Goal: Contribute content: Add original content to the website for others to see

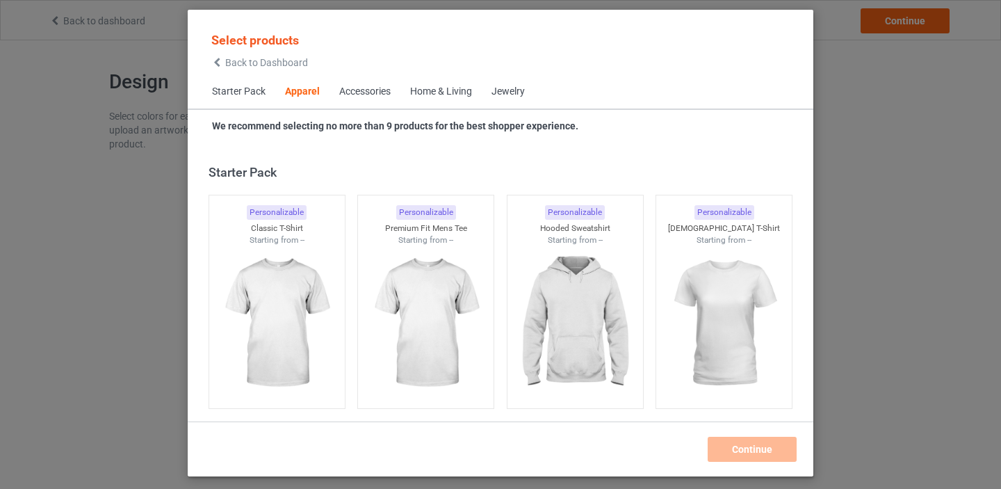
scroll to position [518, 0]
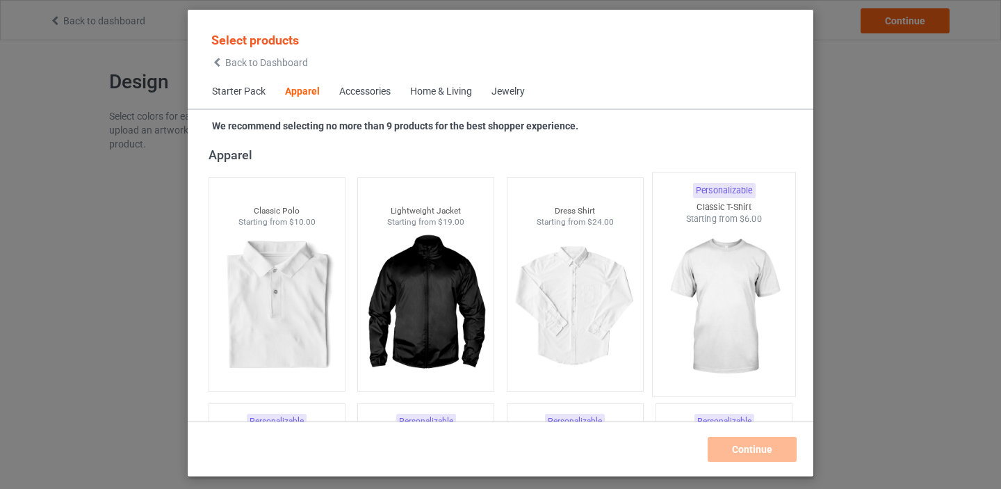
click at [717, 288] on img at bounding box center [724, 306] width 131 height 163
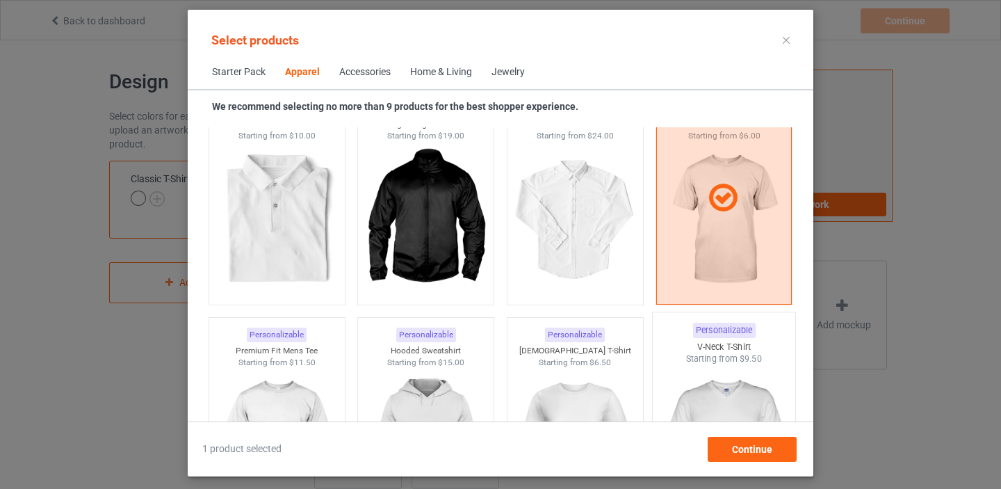
scroll to position [586, 0]
click at [758, 457] on div "Continue" at bounding box center [752, 449] width 89 height 25
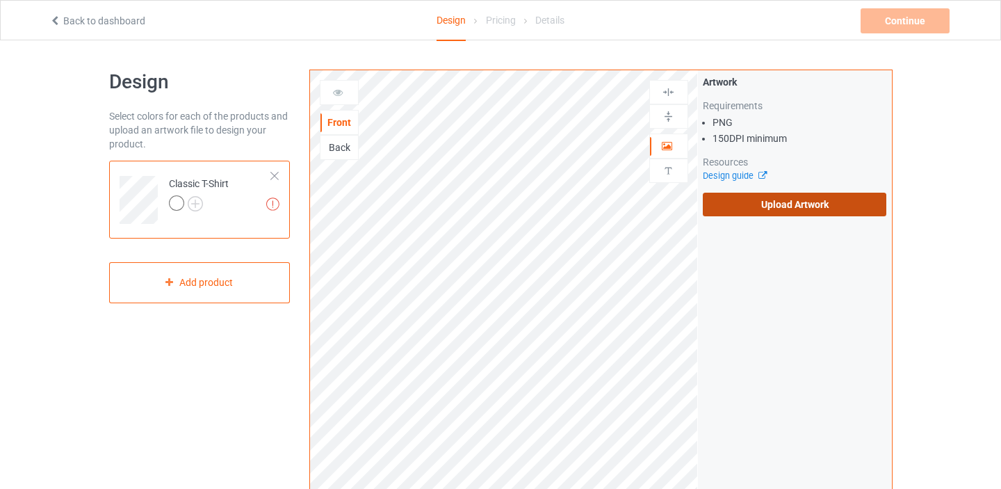
click at [778, 205] on label "Upload Artwork" at bounding box center [795, 205] width 184 height 24
click at [0, 0] on input "Upload Artwork" at bounding box center [0, 0] width 0 height 0
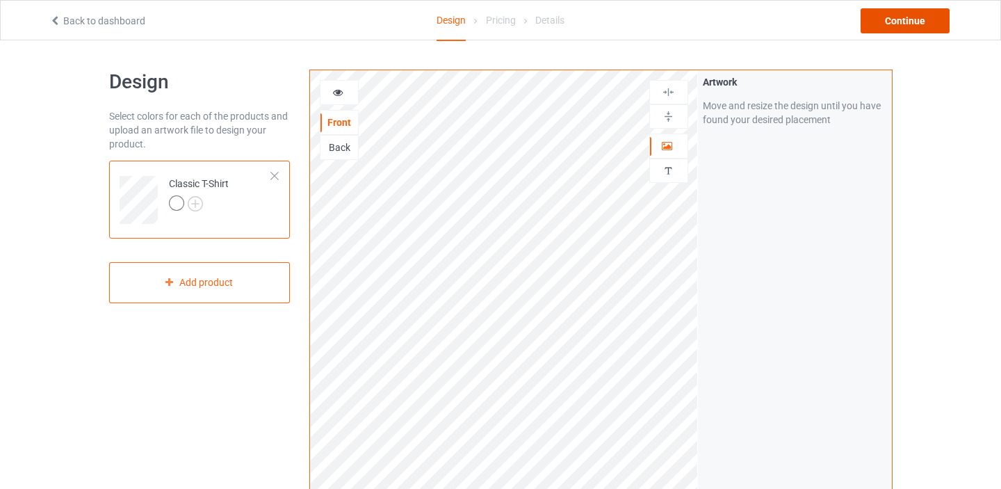
click at [920, 31] on div "Continue" at bounding box center [905, 20] width 89 height 25
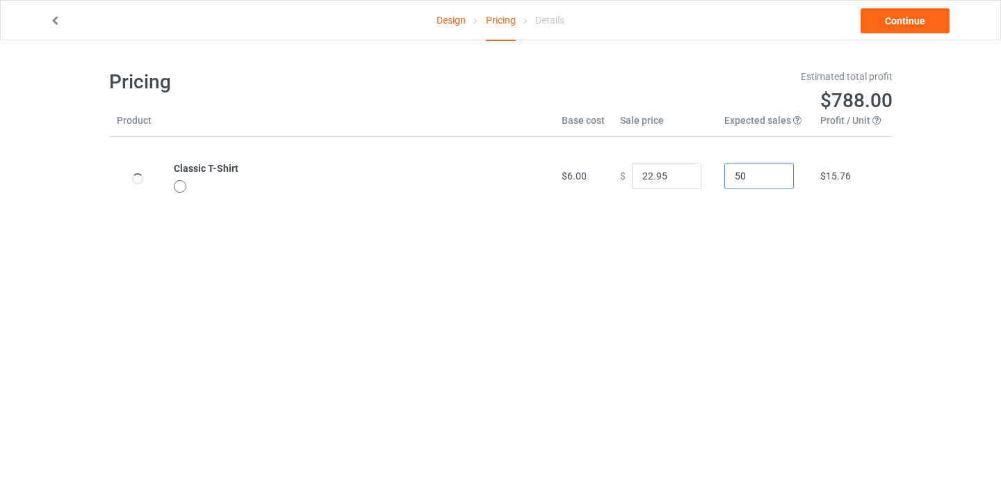
click at [726, 178] on input "50" at bounding box center [759, 176] width 70 height 26
click at [730, 224] on div "Pricing Estimated total profit $788.00 Product Base cost Sale price Expected sa…" at bounding box center [500, 142] width 783 height 204
click at [443, 22] on link "Design" at bounding box center [451, 20] width 29 height 39
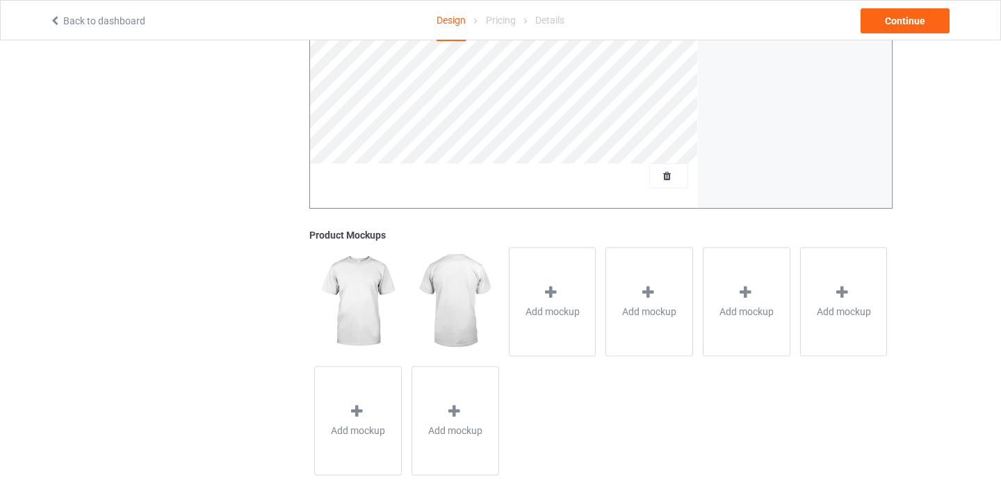
scroll to position [412, 0]
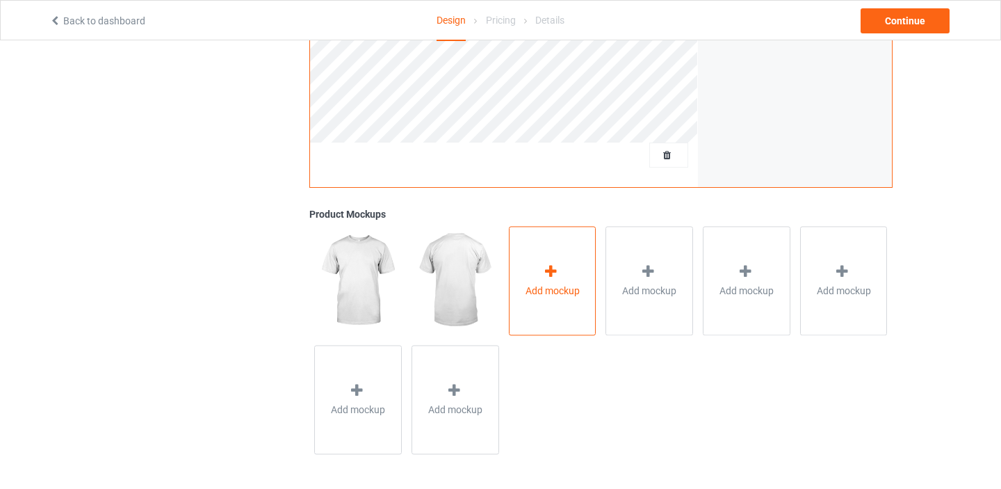
click at [553, 277] on icon at bounding box center [550, 271] width 17 height 15
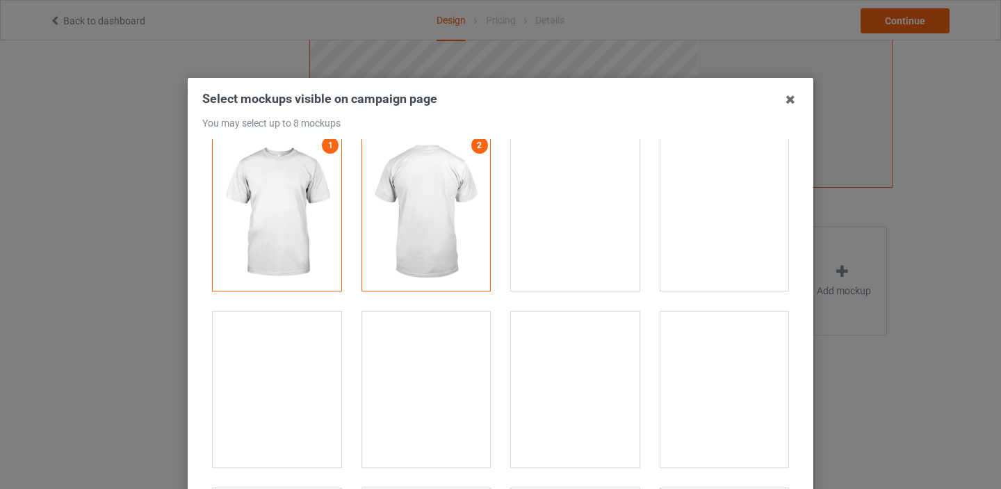
scroll to position [9, 0]
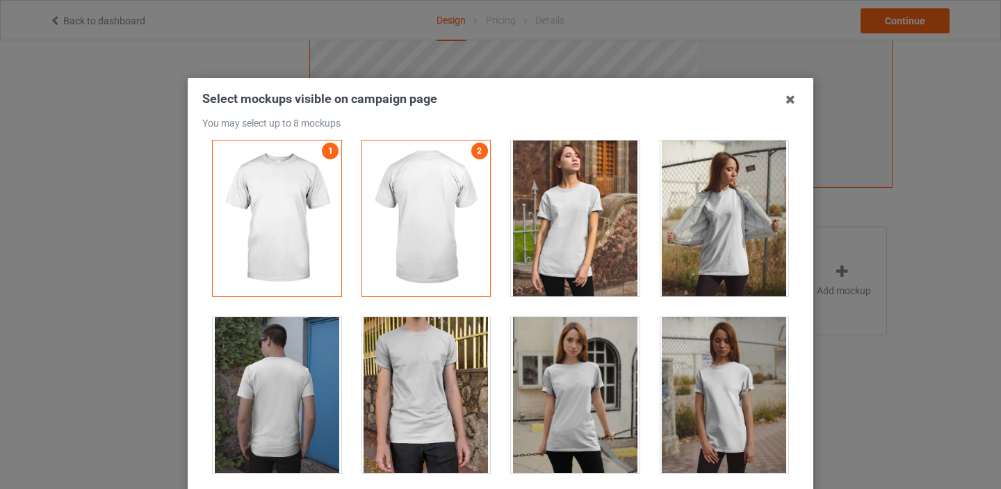
click at [599, 220] on div at bounding box center [575, 218] width 129 height 156
click at [729, 220] on div at bounding box center [724, 218] width 129 height 156
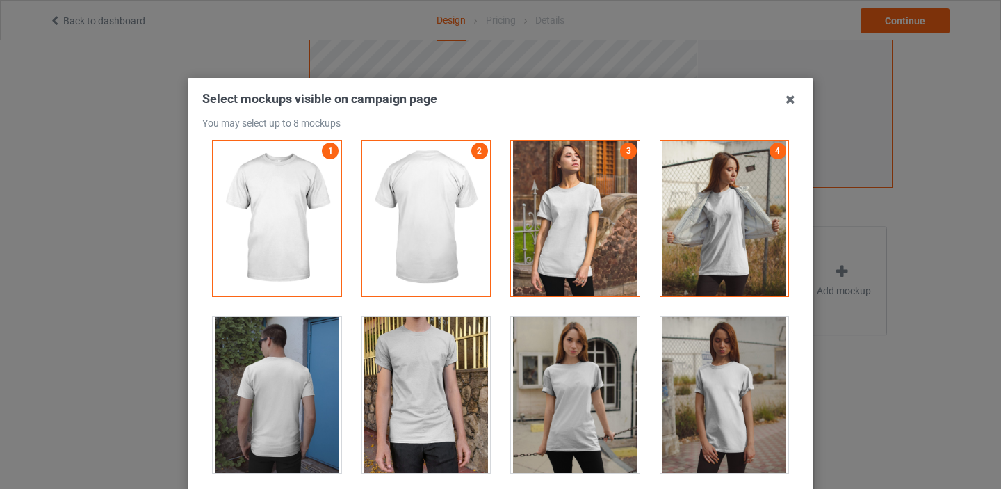
click at [438, 376] on div at bounding box center [426, 395] width 129 height 156
click at [290, 405] on div at bounding box center [277, 395] width 129 height 156
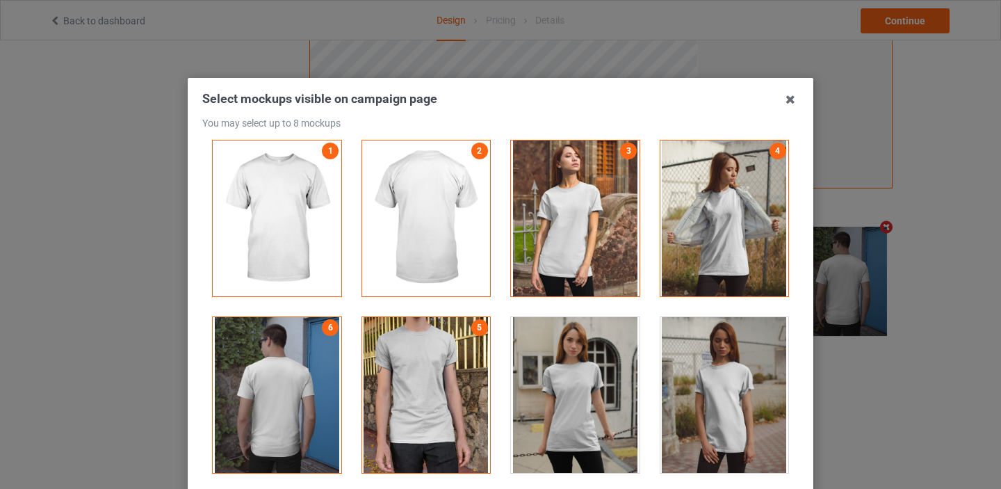
scroll to position [411, 0]
click at [608, 368] on div at bounding box center [575, 395] width 129 height 156
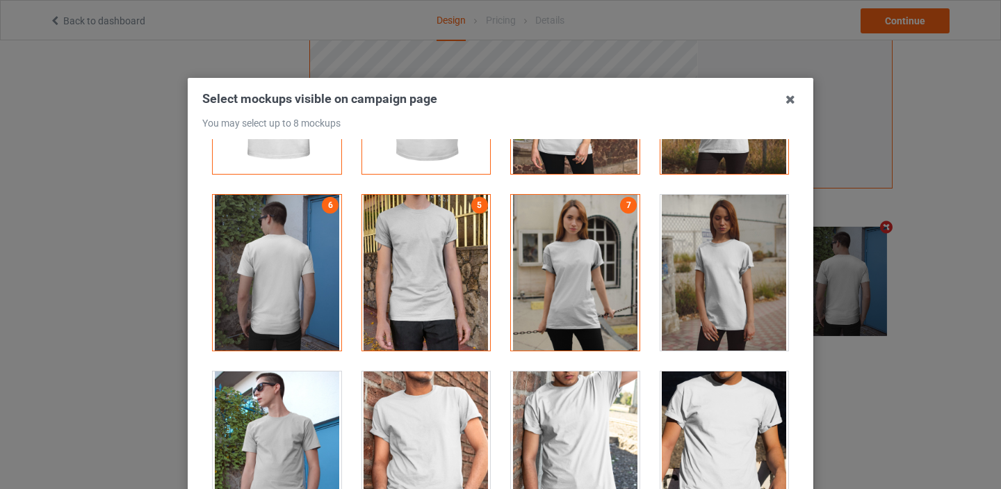
scroll to position [133, 0]
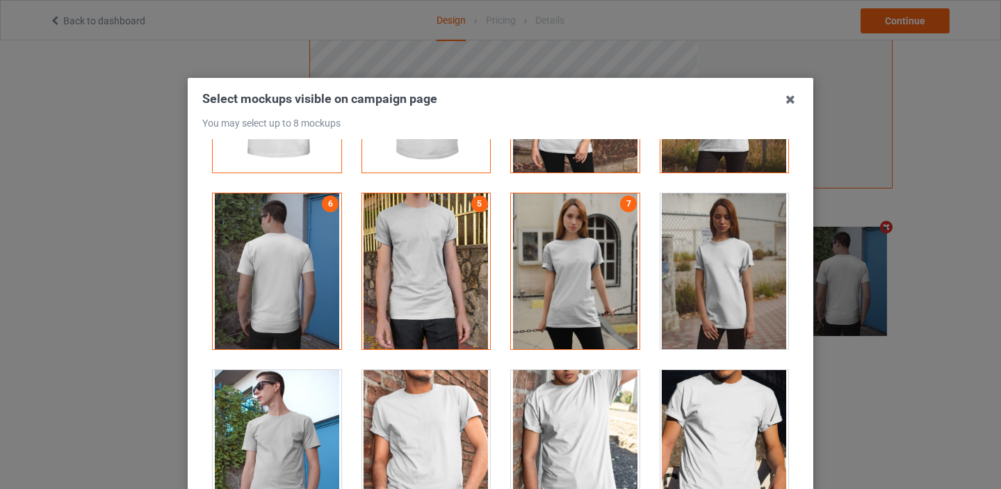
click at [590, 409] on div at bounding box center [575, 448] width 129 height 156
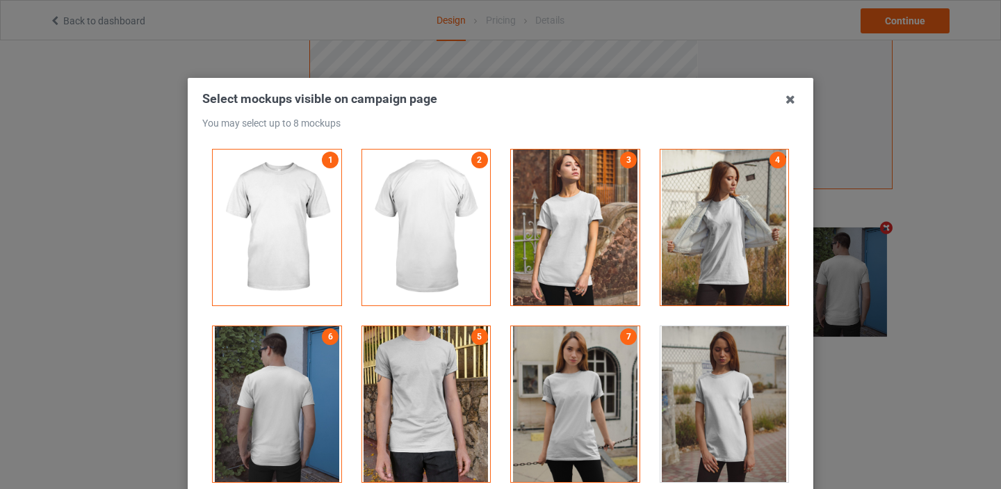
click at [900, 63] on div "Select mockups visible on campaign page You may select up to 8 mockups 1 2 3 4 …" at bounding box center [500, 244] width 1001 height 489
click at [792, 103] on icon at bounding box center [790, 99] width 22 height 22
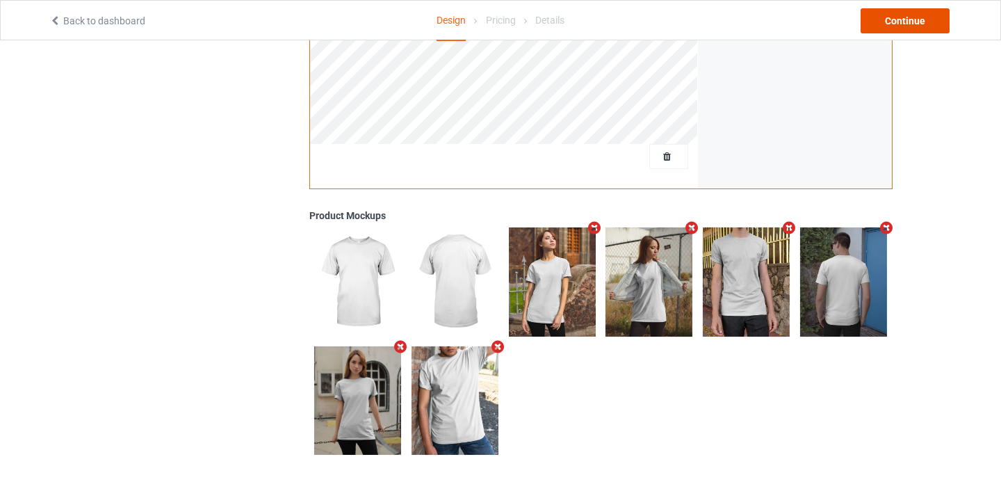
click at [904, 23] on div "Continue" at bounding box center [905, 20] width 89 height 25
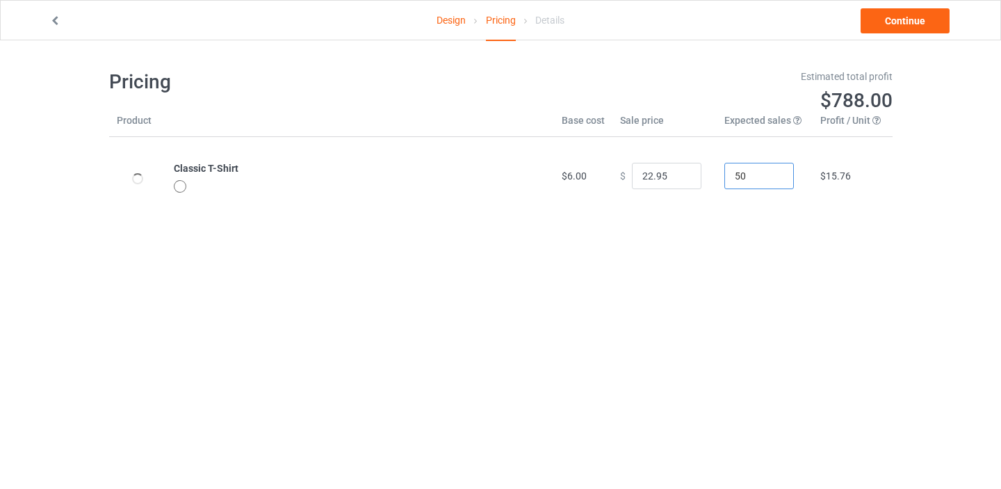
click at [742, 179] on input "50" at bounding box center [759, 176] width 70 height 26
type input "100"
click at [790, 222] on div "Pricing Estimated total profit $1,576.00 Product Base cost Sale price Expected …" at bounding box center [500, 142] width 783 height 204
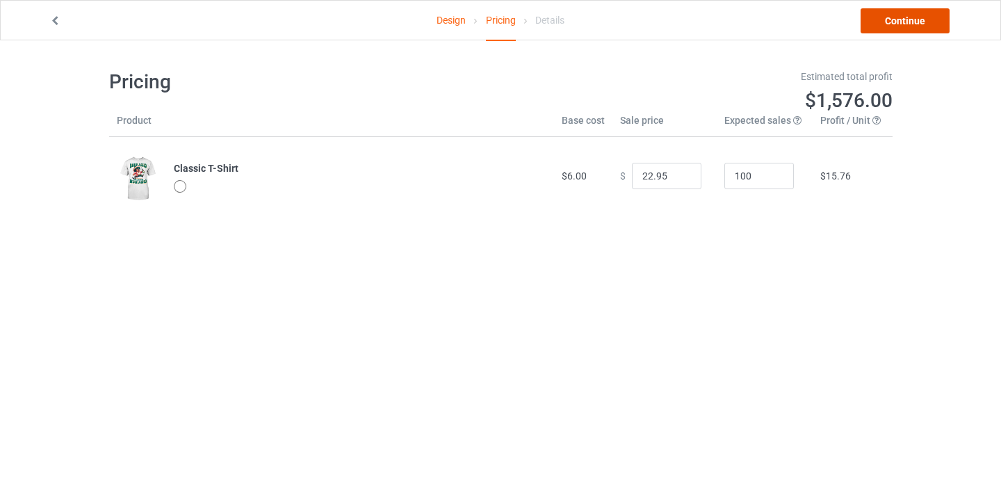
click at [904, 13] on link "Continue" at bounding box center [905, 20] width 89 height 25
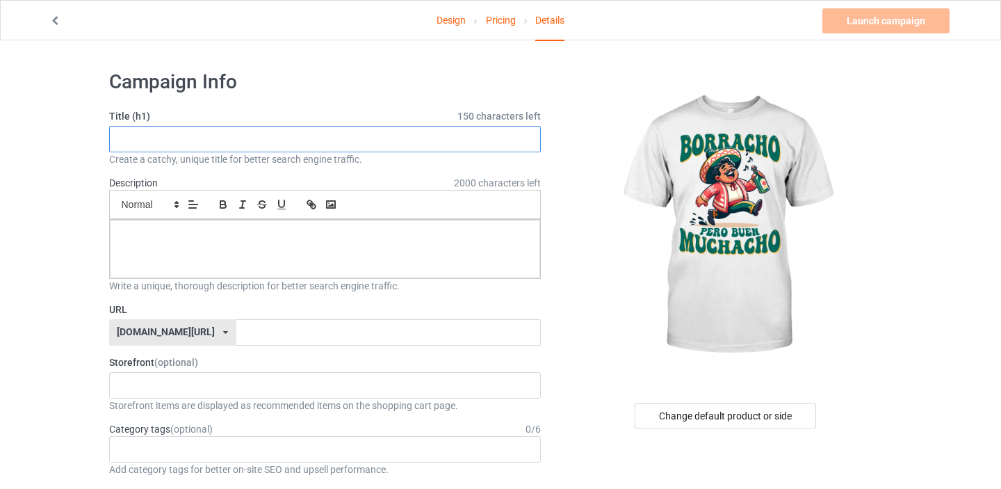
click at [265, 145] on input "text" at bounding box center [325, 139] width 432 height 26
paste input "Borracho Pero Buen Muchacho Shirt"
type input "Borracho Pero Buen Muchacho Shirt"
click at [213, 233] on p at bounding box center [325, 235] width 409 height 13
click at [398, 247] on div at bounding box center [325, 249] width 431 height 58
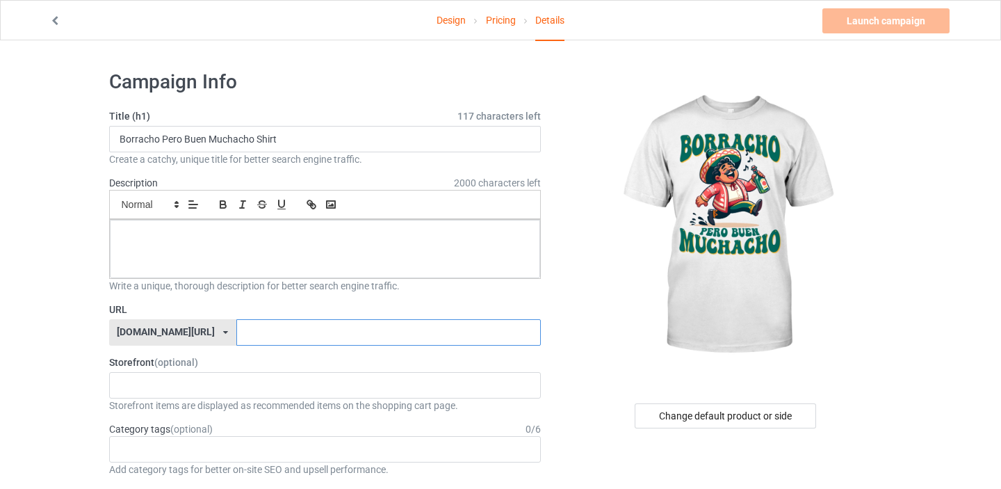
click at [337, 329] on input "text" at bounding box center [388, 332] width 304 height 26
click at [311, 382] on div "Mexico Live Tee Test Face mask 68c38fca08350e00309af045 6155924ef84e420ac744a44…" at bounding box center [325, 385] width 432 height 26
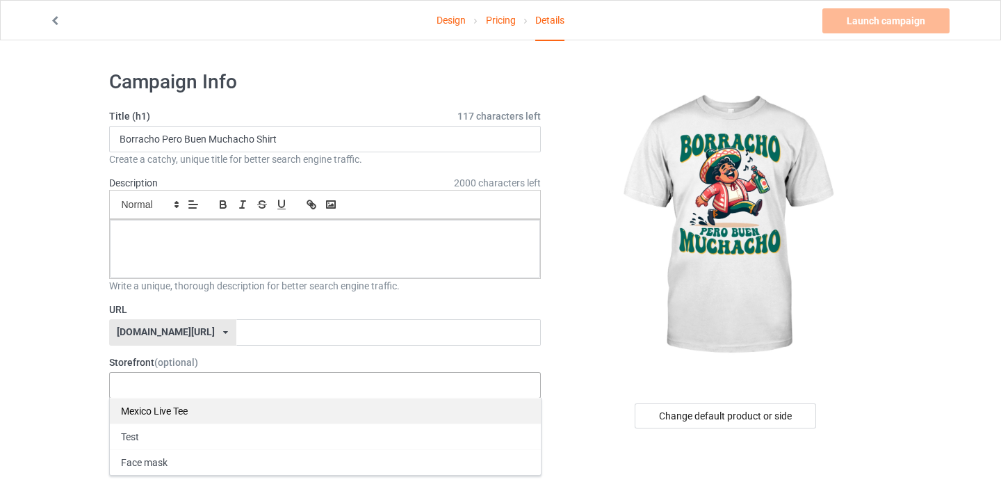
click at [262, 416] on div "Mexico Live Tee" at bounding box center [325, 411] width 431 height 26
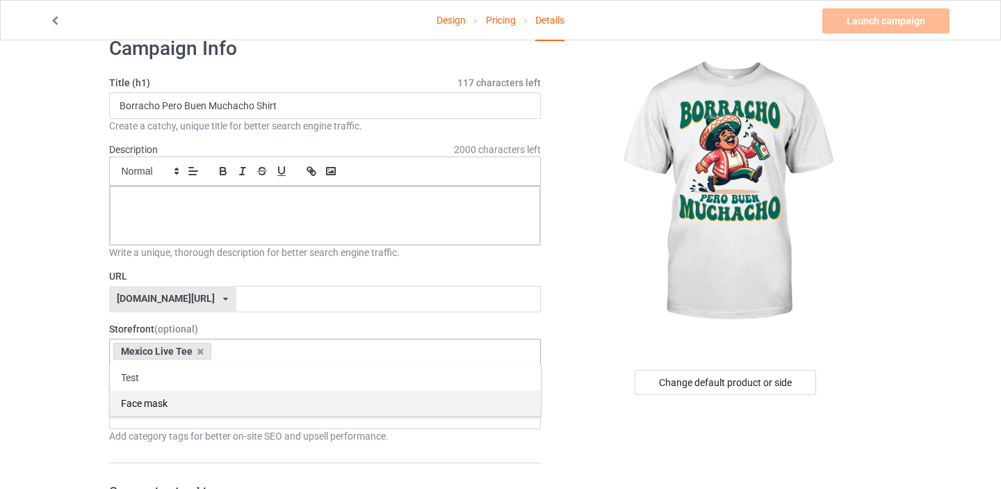
scroll to position [35, 0]
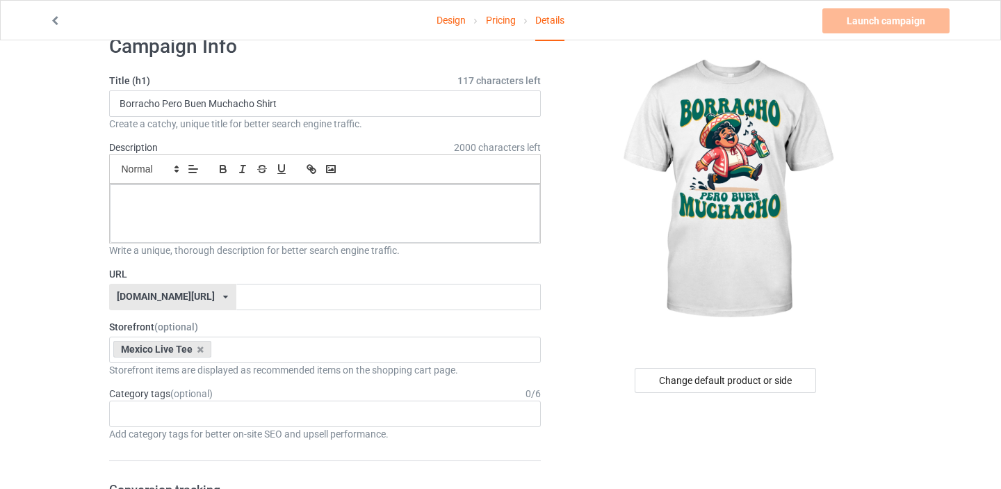
click at [591, 378] on div "Change default product or side" at bounding box center [726, 380] width 332 height 25
click at [411, 420] on div "Age > [DEMOGRAPHIC_DATA] > 1 Age > [DEMOGRAPHIC_DATA] Months > 1 Month Age > [D…" at bounding box center [325, 413] width 432 height 26
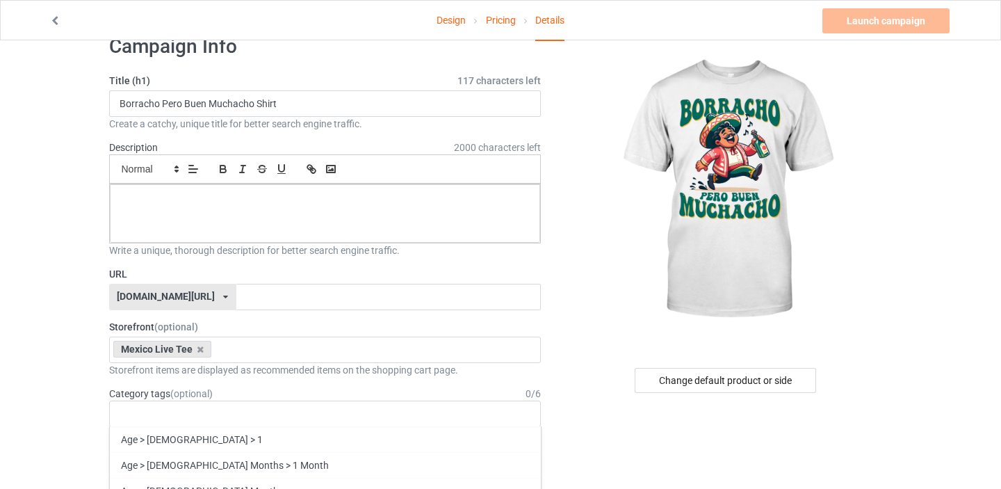
click at [618, 338] on img at bounding box center [726, 190] width 250 height 313
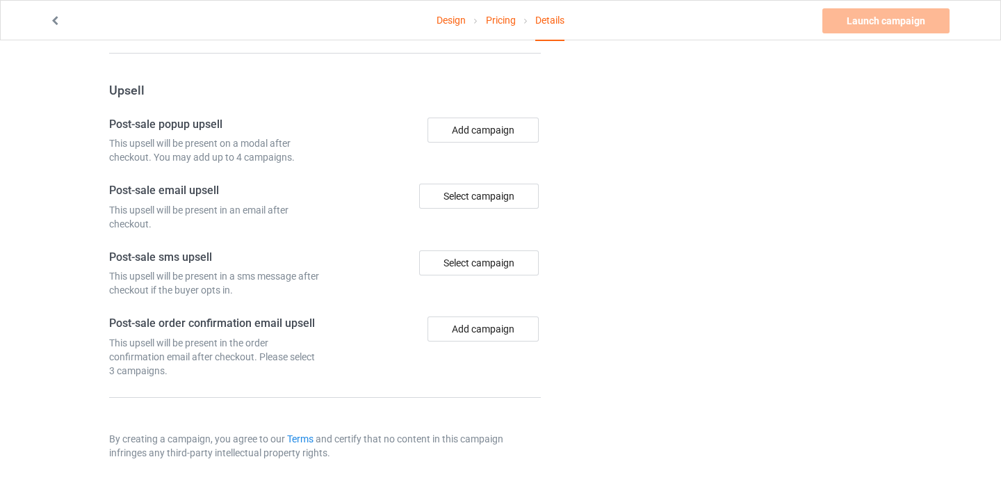
scroll to position [0, 0]
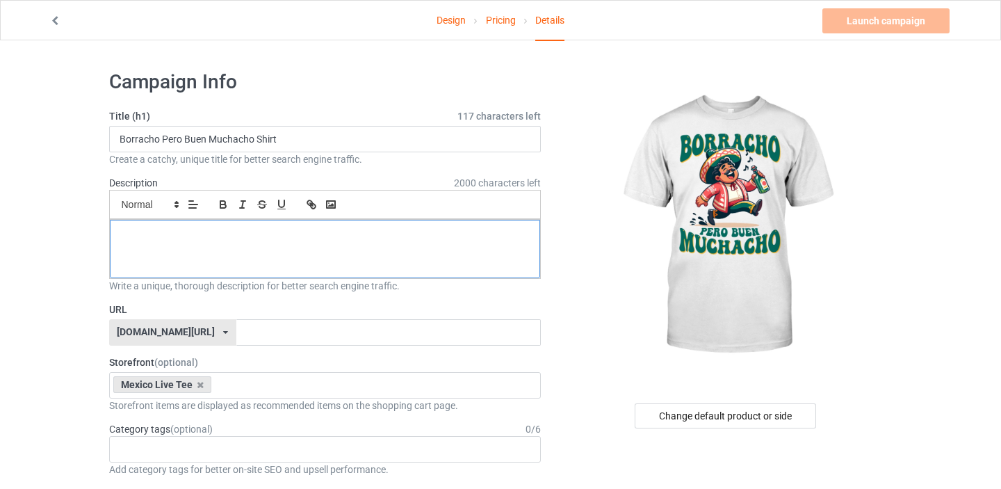
click at [284, 241] on p at bounding box center [325, 235] width 409 height 13
click at [882, 20] on div "Launch campaign Please enter campaign description" at bounding box center [887, 20] width 130 height 25
click at [477, 244] on div at bounding box center [325, 249] width 431 height 58
click at [475, 263] on div "dsada" at bounding box center [325, 249] width 431 height 58
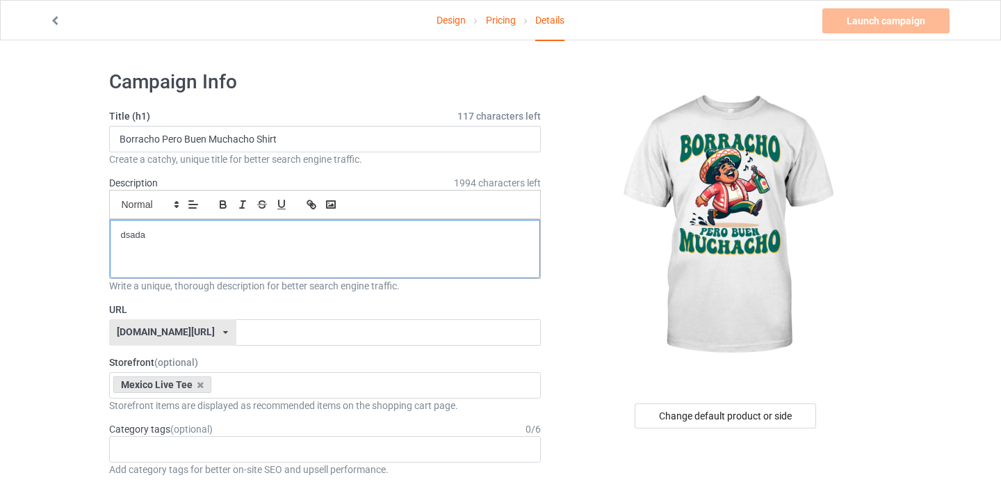
click at [402, 254] on div "dsada" at bounding box center [325, 249] width 431 height 58
click at [236, 334] on input "text" at bounding box center [388, 332] width 304 height 26
drag, startPoint x: 302, startPoint y: 140, endPoint x: 49, endPoint y: 136, distance: 253.1
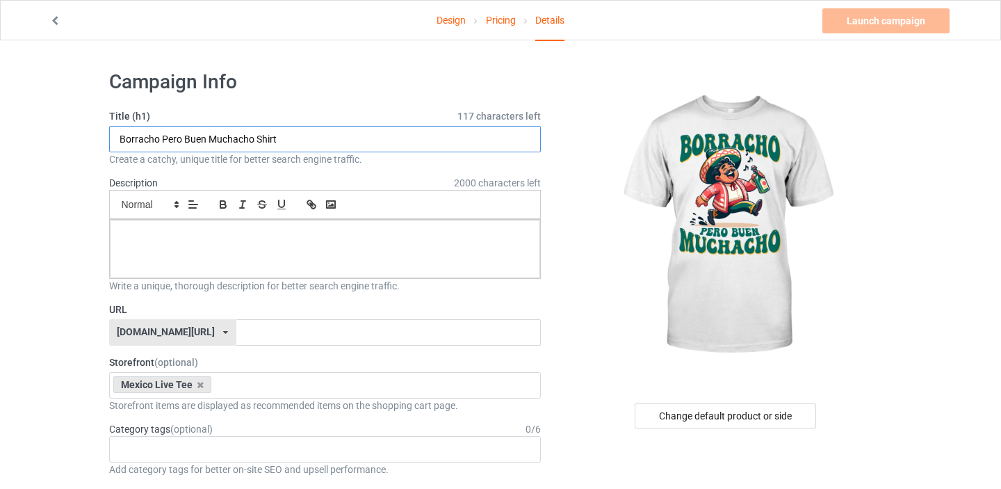
click at [236, 345] on input "text" at bounding box center [388, 332] width 304 height 26
paste input "Borracho Pero Buen Muchacho Shirt"
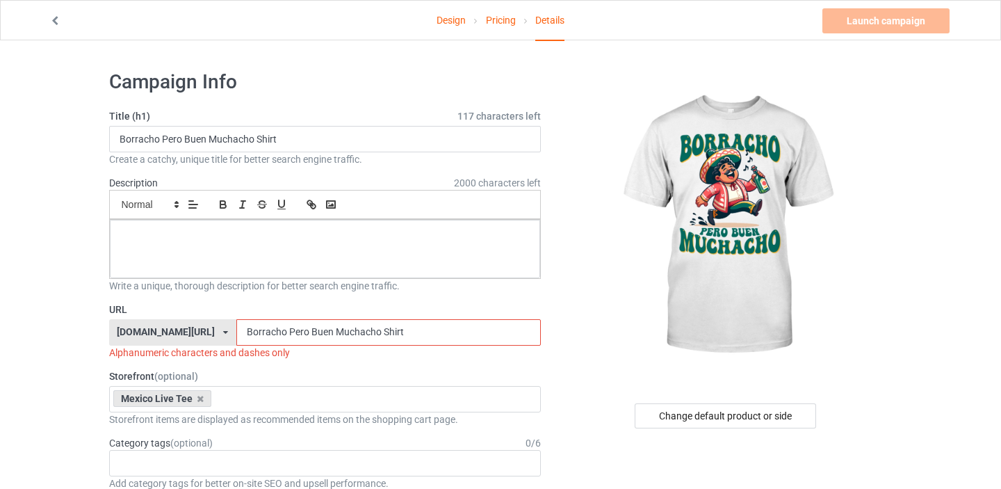
click at [247, 335] on input "Borracho Pero Buen Muchacho Shirt" at bounding box center [388, 332] width 304 height 26
click at [236, 336] on input "Borracho-[PERSON_NAME] Muchacho Shirt" at bounding box center [388, 332] width 304 height 26
drag, startPoint x: 269, startPoint y: 334, endPoint x: 439, endPoint y: 335, distance: 169.6
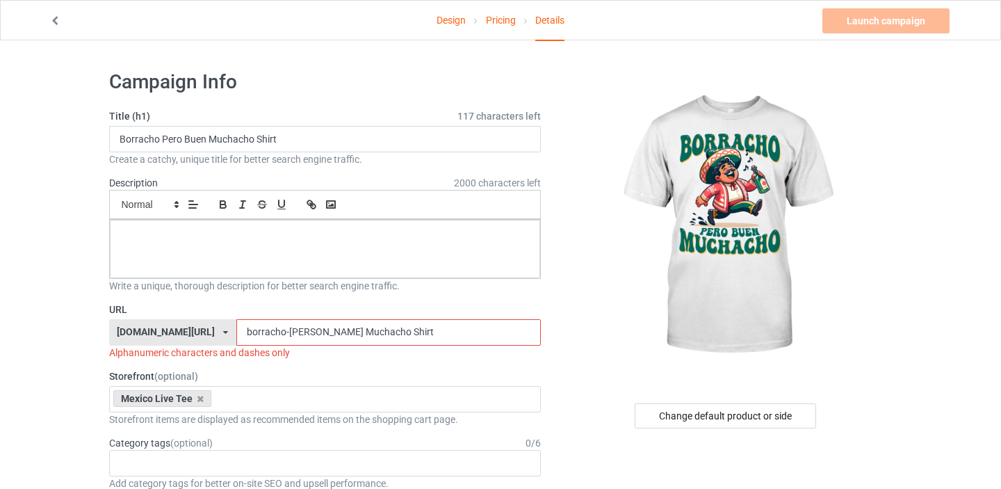
click at [437, 338] on input "borracho-[PERSON_NAME] Muchacho Shirt" at bounding box center [388, 332] width 304 height 26
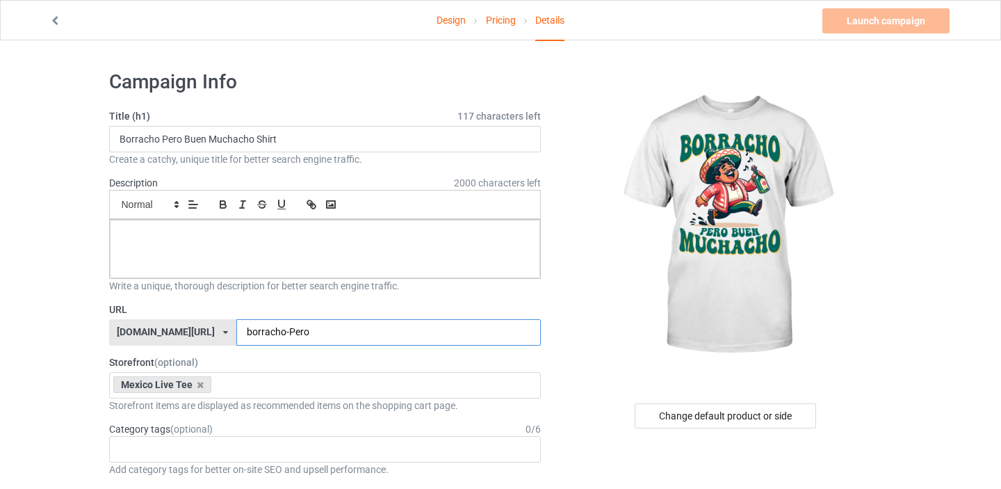
click at [251, 336] on input "borracho-Pero" at bounding box center [388, 332] width 304 height 26
click at [305, 333] on input "borracho-pero" at bounding box center [388, 332] width 304 height 26
type input "borracho-pero-shirt"
click at [295, 266] on div at bounding box center [325, 249] width 431 height 58
click at [315, 148] on input "Borracho Pero Buen Muchacho Shirt" at bounding box center [325, 139] width 432 height 26
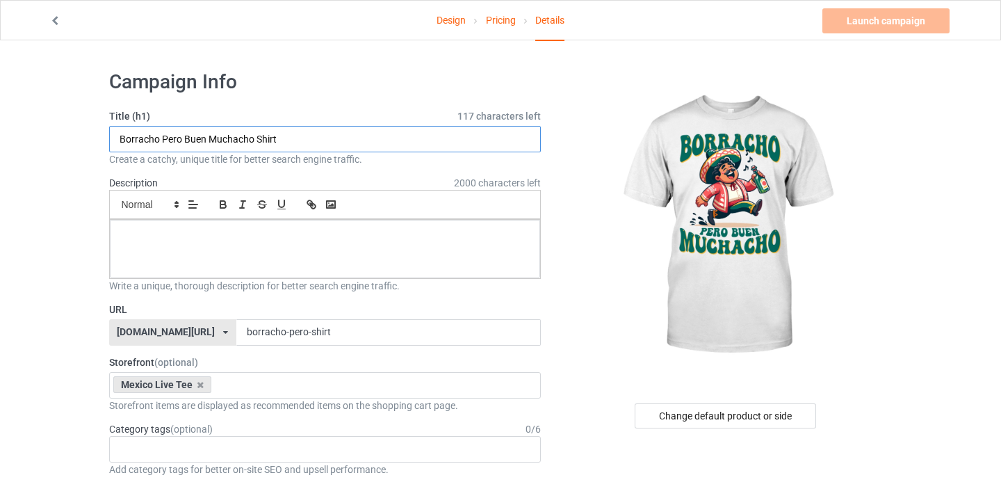
click at [315, 148] on input "Borracho Pero Buen Muchacho Shirt" at bounding box center [325, 139] width 432 height 26
click at [291, 225] on div at bounding box center [325, 249] width 431 height 58
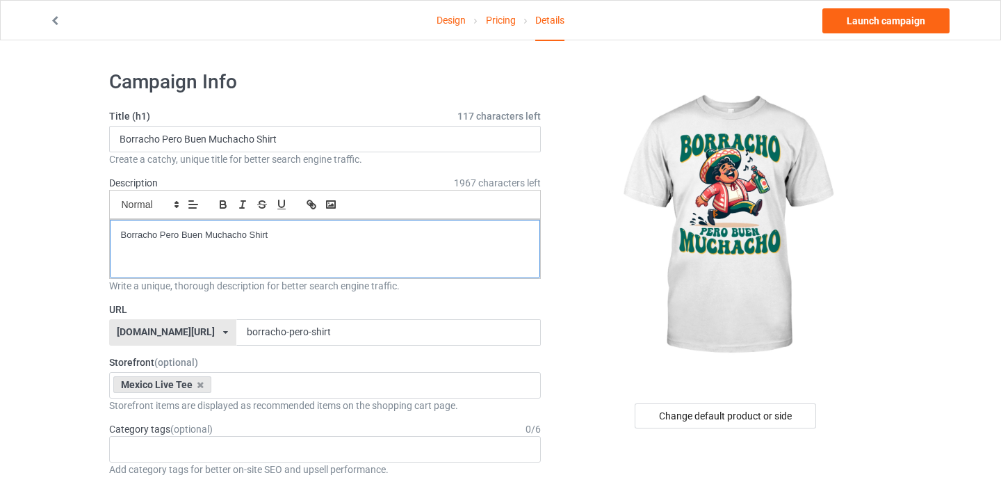
click at [406, 239] on p "Borracho Pero Buen Muchacho Shirt" at bounding box center [325, 235] width 409 height 13
click at [580, 303] on div at bounding box center [726, 226] width 332 height 313
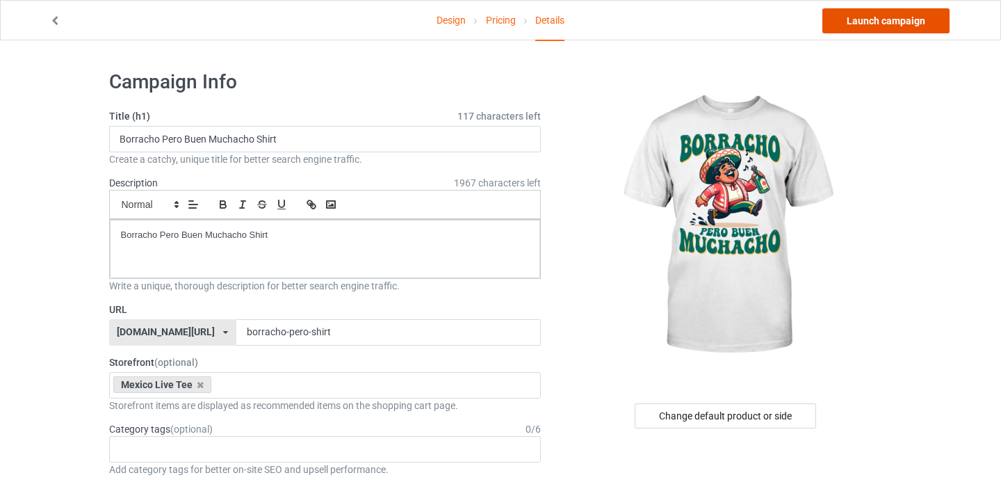
click at [862, 25] on link "Launch campaign" at bounding box center [885, 20] width 127 height 25
